Goal: Task Accomplishment & Management: Complete application form

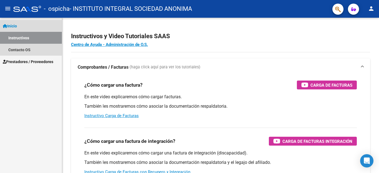
click at [22, 37] on link "Instructivos" at bounding box center [31, 38] width 62 height 12
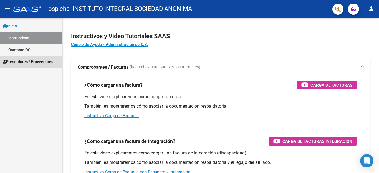
drag, startPoint x: 48, startPoint y: 63, endPoint x: 54, endPoint y: 68, distance: 8.3
click at [48, 64] on span "Prestadores / Proveedores" at bounding box center [28, 62] width 51 height 6
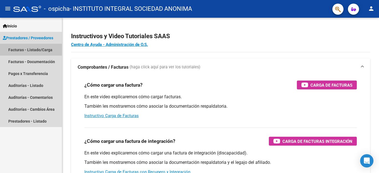
click at [40, 48] on link "Facturas - Listado/Carga" at bounding box center [31, 50] width 62 height 12
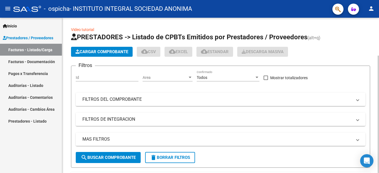
click at [113, 55] on button "Cargar Comprobante" at bounding box center [102, 52] width 62 height 10
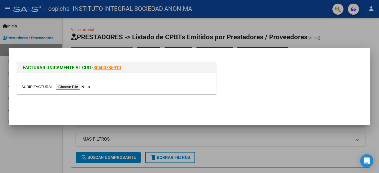
click at [74, 85] on input "file" at bounding box center [56, 87] width 70 height 6
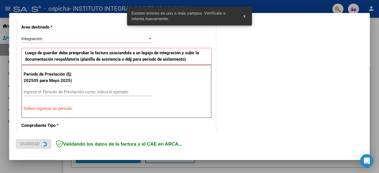
scroll to position [137, 0]
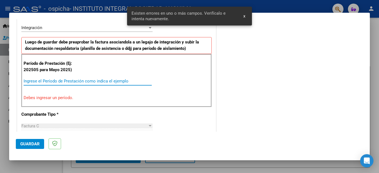
click at [98, 82] on input "Ingrese el Período de Prestación como indica el ejemplo" at bounding box center [88, 81] width 128 height 5
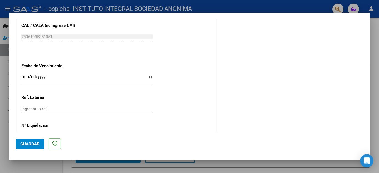
scroll to position [369, 0]
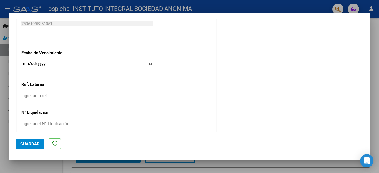
type input "202508"
click at [24, 62] on input "Ingresar la fecha" at bounding box center [86, 66] width 131 height 9
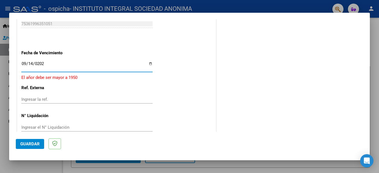
type input "[DATE]"
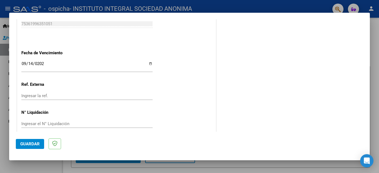
click at [27, 93] on div "Ingresar la ref." at bounding box center [86, 96] width 131 height 8
type input "202508"
click at [27, 142] on span "Guardar" at bounding box center [29, 144] width 19 height 5
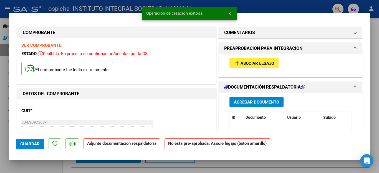
click at [257, 62] on span "Asociar Legajo" at bounding box center [258, 63] width 34 height 5
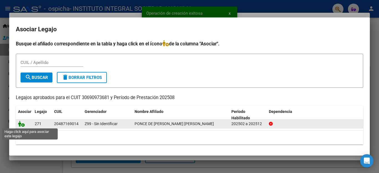
click at [23, 125] on icon at bounding box center [21, 124] width 7 height 6
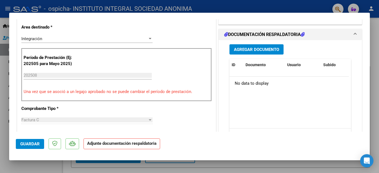
scroll to position [139, 0]
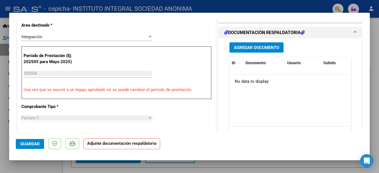
click at [264, 48] on span "Agregar Documento" at bounding box center [256, 47] width 45 height 5
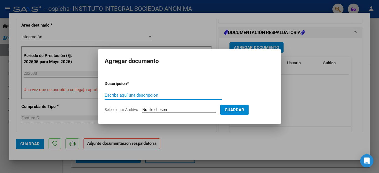
click at [140, 96] on input "Escriba aquí una descripcion" at bounding box center [163, 95] width 117 height 5
drag, startPoint x: 193, startPoint y: 95, endPoint x: 178, endPoint y: 96, distance: 14.7
click at [178, 96] on input "ASISTENCIA PONCE DE [PERSON_NAME]" at bounding box center [163, 95] width 117 height 5
type input "ASISTENCIA PONCE DE [PERSON_NAME]"
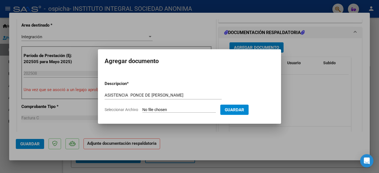
click at [181, 109] on input "Seleccionar Archivo" at bounding box center [179, 110] width 74 height 5
type input "C:\fakepath\Asistencia PONCE DE [PERSON_NAME].pdf"
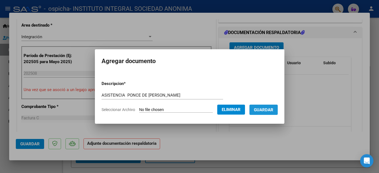
click at [265, 113] on button "Guardar" at bounding box center [263, 110] width 28 height 10
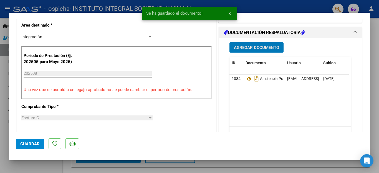
click at [247, 50] on button "Agregar Documento" at bounding box center [256, 47] width 54 height 10
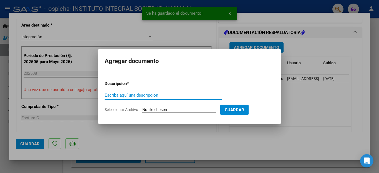
click at [130, 97] on input "Escriba aquí una descripcion" at bounding box center [163, 95] width 117 height 5
type input "Autorizacion Ponce de [PERSON_NAME]"
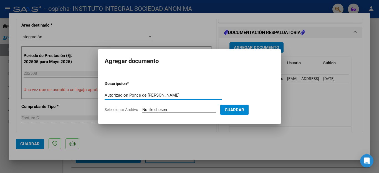
click at [166, 108] on input "Seleccionar Archivo" at bounding box center [179, 110] width 74 height 5
type input "C:\fakepath\Gmail - RV_ AUTORIZACION MODULO DE APOYO ESCOLAR PONCE DE [PERSON_N…"
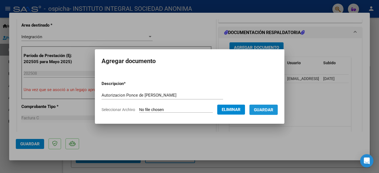
click at [261, 110] on span "Guardar" at bounding box center [263, 110] width 19 height 5
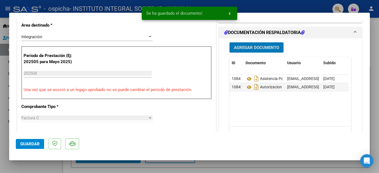
click at [37, 146] on span "Guardar" at bounding box center [29, 144] width 19 height 5
click at [229, 13] on span "x" at bounding box center [230, 13] width 2 height 5
